Goal: Information Seeking & Learning: Learn about a topic

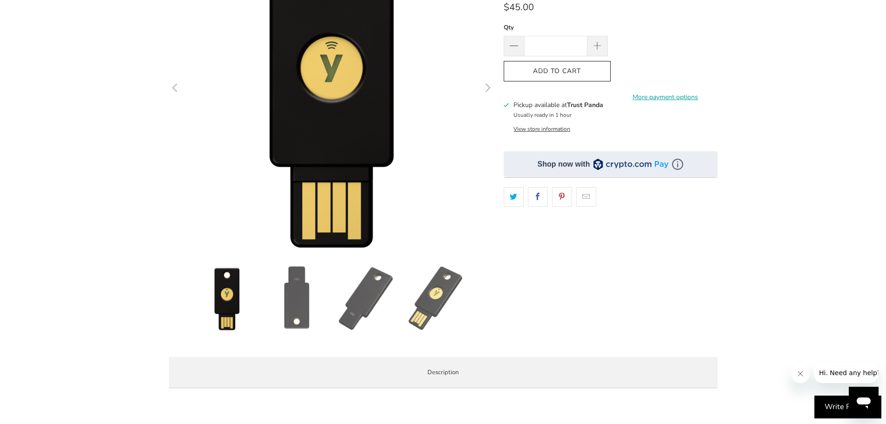
scroll to position [186, 0]
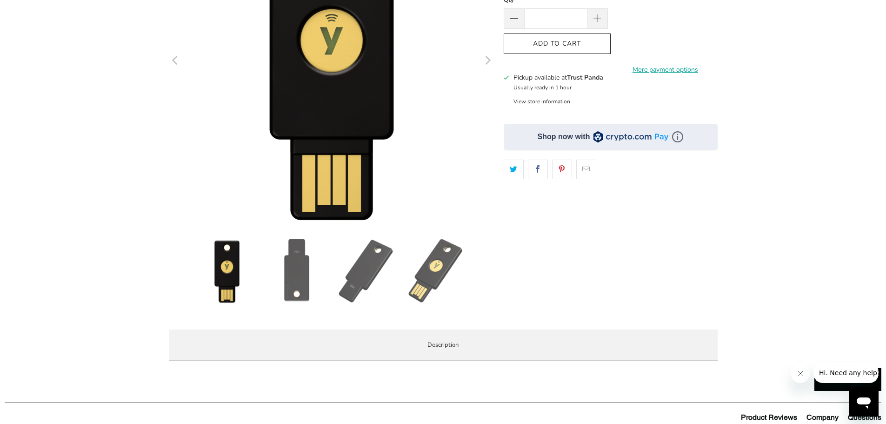
click at [295, 285] on img at bounding box center [296, 270] width 65 height 65
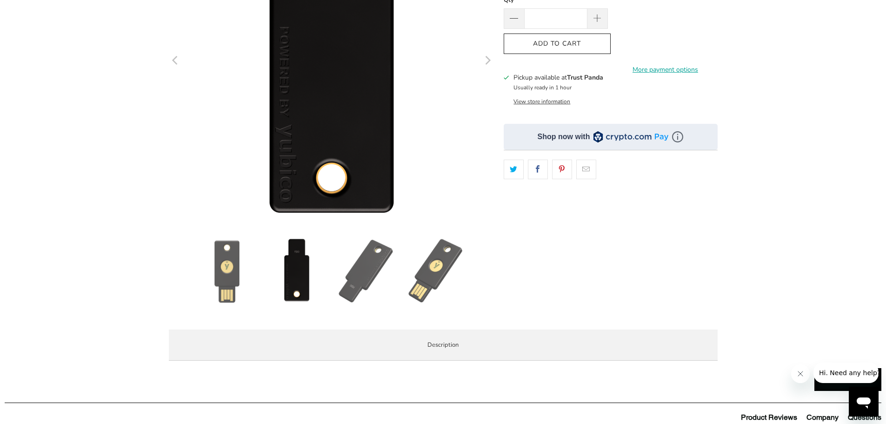
click at [369, 282] on img at bounding box center [366, 270] width 65 height 65
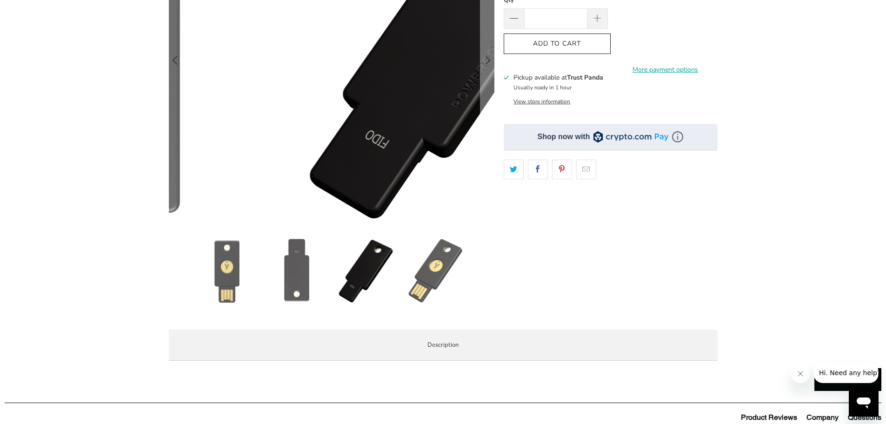
click at [424, 280] on img at bounding box center [436, 270] width 65 height 65
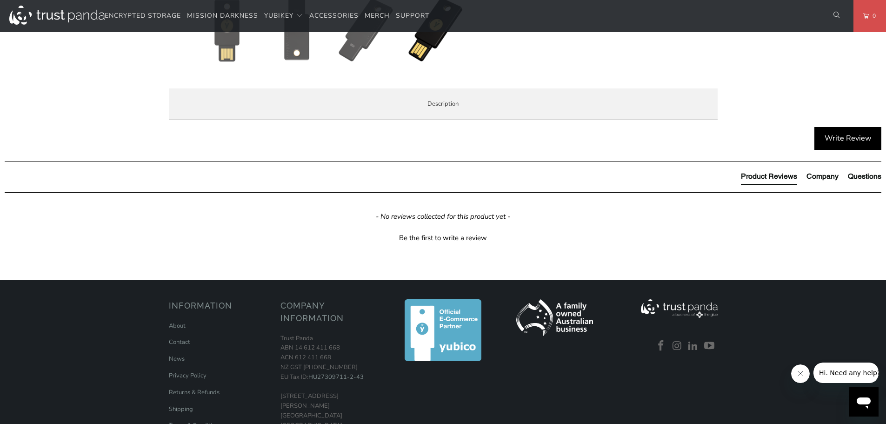
scroll to position [326, 0]
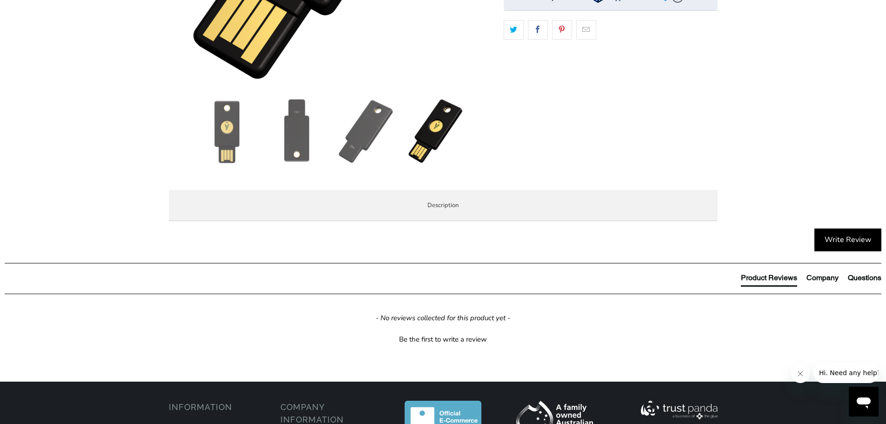
click at [0, 0] on span "Specifications" at bounding box center [0, 0] width 0 height 0
click at [0, 0] on span "Enterprise and Government" at bounding box center [0, 0] width 0 height 0
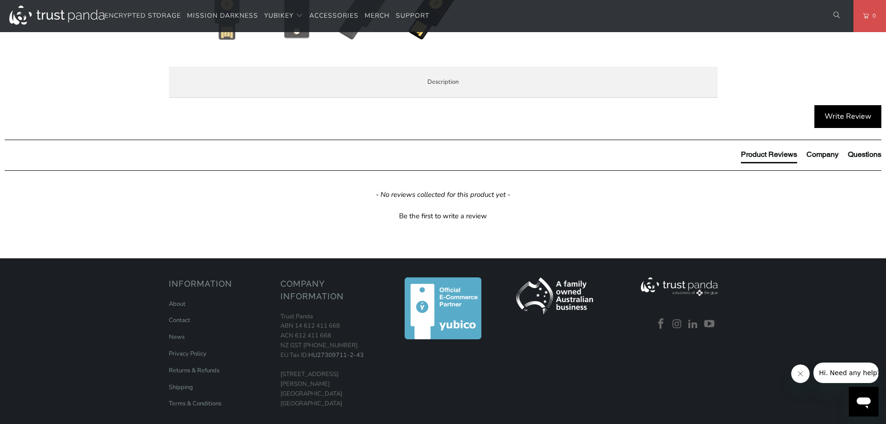
scroll to position [465, 0]
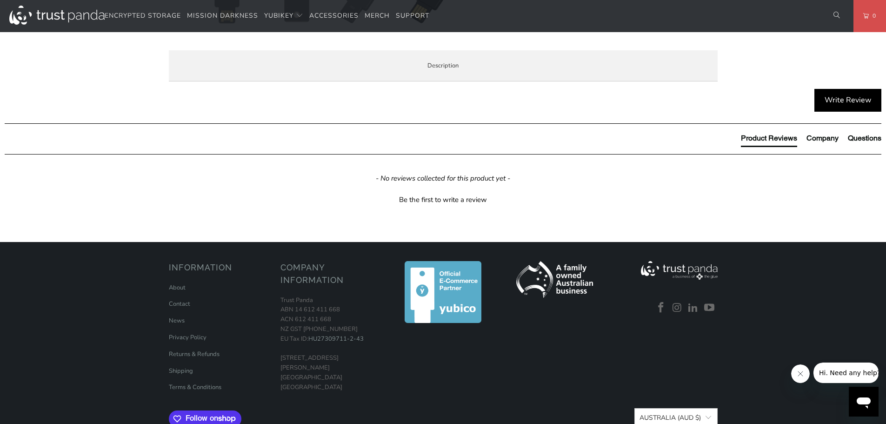
click at [0, 0] on span "Local Service & Support" at bounding box center [0, 0] width 0 height 0
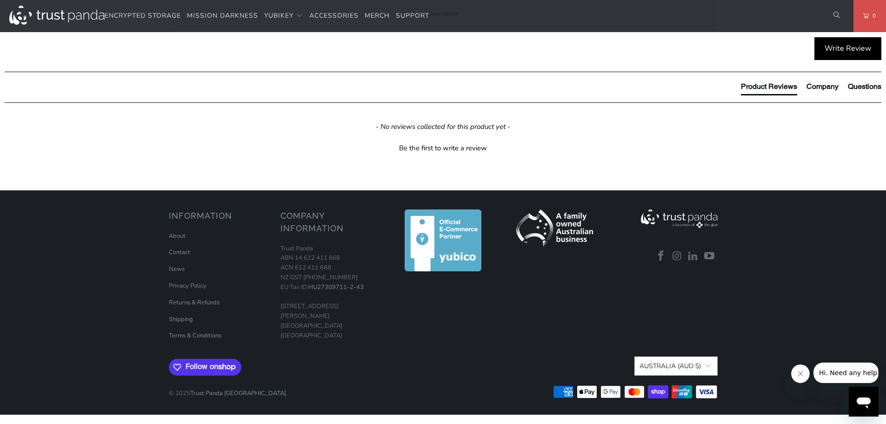
scroll to position [774, 0]
drag, startPoint x: 308, startPoint y: 329, endPoint x: 290, endPoint y: 308, distance: 27.7
click at [290, 308] on p "Trust Panda ABN 14 612 411 668 ACN 612 411 668 NZ GST [PHONE_NUMBER] EU Tax ID:…" at bounding box center [332, 292] width 102 height 97
click at [304, 316] on p "Trust Panda ABN 14 612 411 668 ACN 612 411 668 NZ GST [PHONE_NUMBER] EU Tax ID:…" at bounding box center [332, 292] width 102 height 97
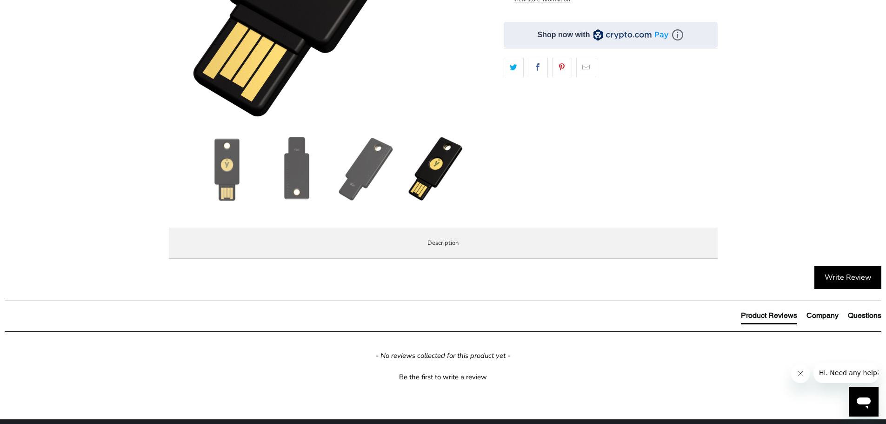
scroll to position [0, 0]
